Goal: Task Accomplishment & Management: Manage account settings

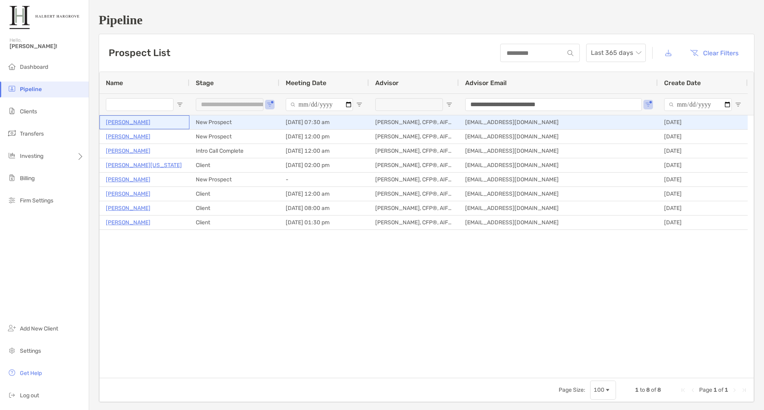
click at [123, 123] on p "[PERSON_NAME]" at bounding box center [128, 122] width 45 height 10
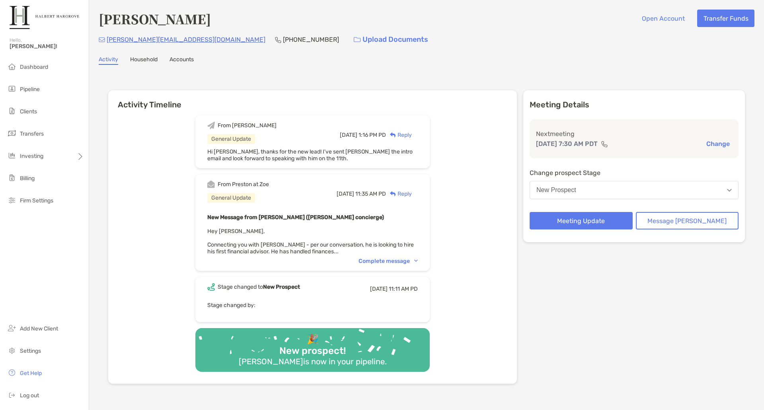
click at [391, 257] on div "From Preston at Zoe General Update Wed, Aug 6 11:35 AM PD Reply New Message fro…" at bounding box center [312, 222] width 234 height 97
click at [392, 260] on div "Complete message" at bounding box center [388, 261] width 59 height 7
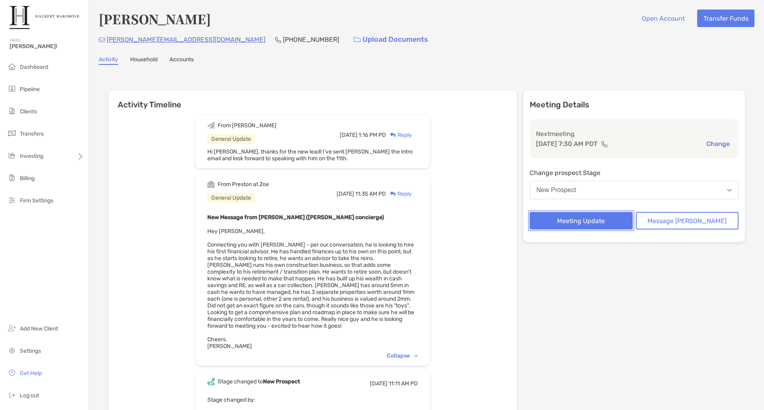
click at [606, 222] on button "Meeting Update" at bounding box center [581, 221] width 103 height 18
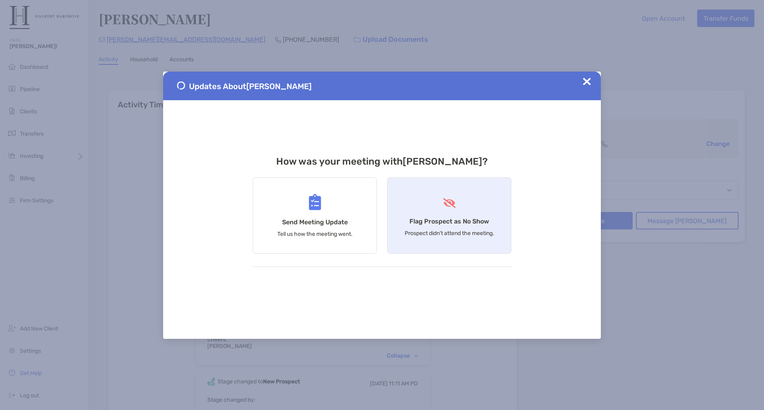
click at [435, 203] on div "Flag Prospect as No Show Prospect didn’t attend the meeting." at bounding box center [449, 215] width 124 height 76
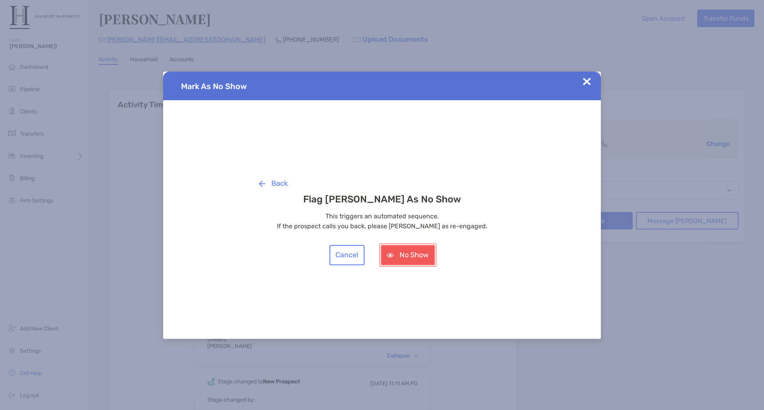
click at [418, 255] on button "No Show" at bounding box center [408, 255] width 54 height 20
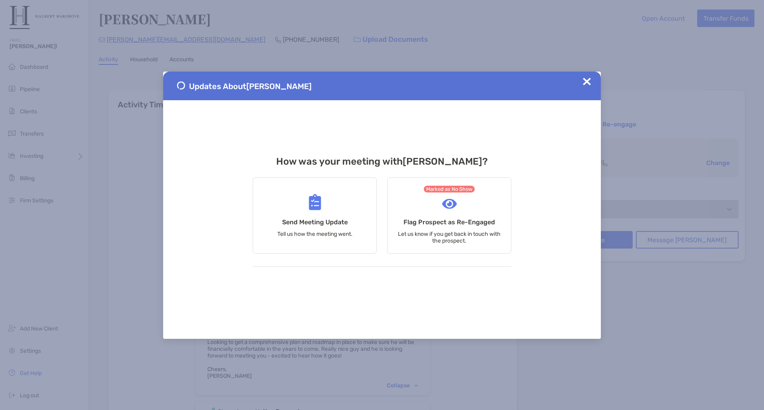
click at [591, 81] on img at bounding box center [587, 82] width 8 height 8
